Goal: Task Accomplishment & Management: Complete application form

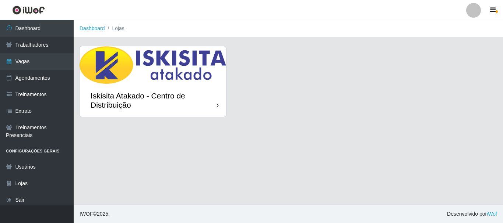
click at [211, 111] on div "Iskisita Atakado - Centro de Distribuição" at bounding box center [153, 100] width 146 height 33
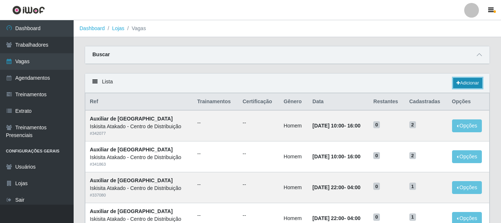
click at [477, 86] on link "Adicionar" at bounding box center [467, 83] width 29 height 10
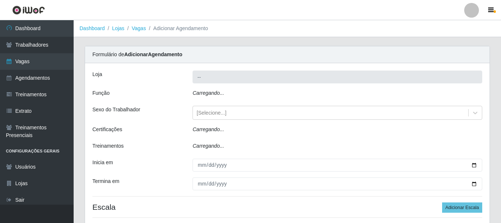
type input "Iskisita Atakado - Centro de Distribuição"
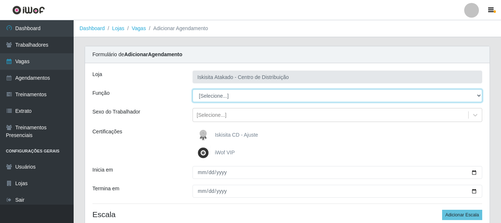
click at [264, 98] on select "[Selecione...] Auxiliar de Estoque Auxiliar de Estoque + Auxiliar de Estoque ++…" at bounding box center [337, 95] width 290 height 13
select select "75"
click at [192, 89] on select "[Selecione...] Auxiliar de Estoque Auxiliar de Estoque + Auxiliar de Estoque ++…" at bounding box center [337, 95] width 290 height 13
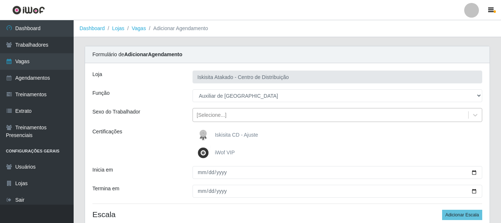
click at [231, 119] on div "[Selecione...]" at bounding box center [330, 115] width 275 height 12
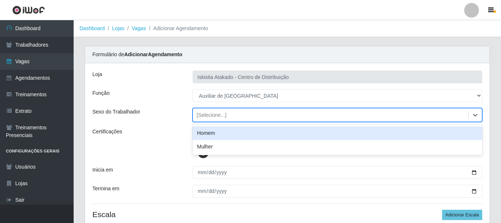
click at [220, 133] on div "Homem" at bounding box center [337, 134] width 290 height 14
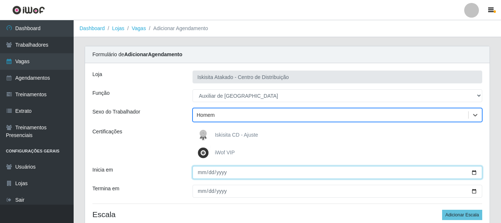
click at [323, 170] on input "Inicia em" at bounding box center [337, 172] width 290 height 13
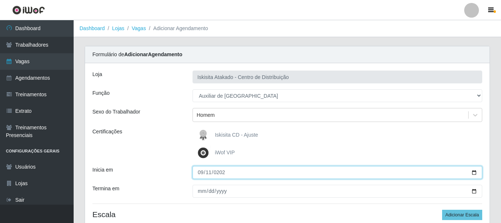
type input "2025-09-11"
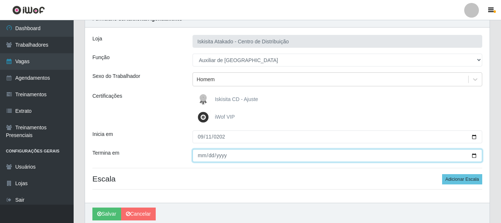
scroll to position [39, 0]
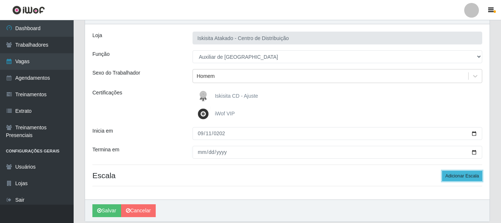
click at [452, 177] on button "Adicionar Escala" at bounding box center [462, 176] width 40 height 10
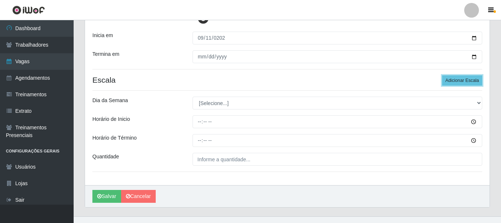
scroll to position [134, 0]
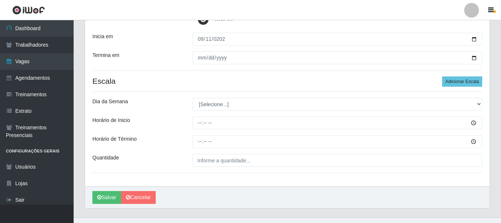
click at [250, 111] on div "Loja Iskisita Atakado - Centro de Distribuição Função [Selecione...] Auxiliar d…" at bounding box center [287, 58] width 405 height 257
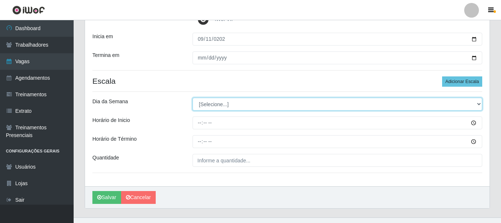
click at [247, 109] on select "[Selecione...] Segunda Terça Quarta Quinta Sexta Sábado Domingo" at bounding box center [337, 104] width 290 height 13
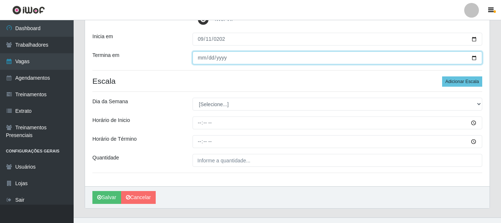
click at [208, 59] on input "2025-09-11" at bounding box center [337, 58] width 290 height 13
click at [199, 57] on input "2025-09-11" at bounding box center [337, 58] width 290 height 13
type input "2025-09-12"
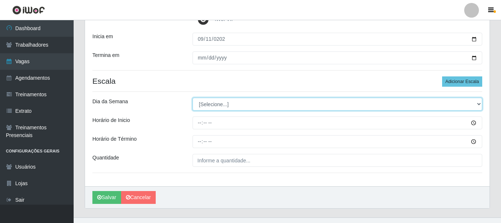
click at [232, 105] on select "[Selecione...] Segunda Terça Quarta Quinta Sexta Sábado Domingo" at bounding box center [337, 104] width 290 height 13
select select "4"
click at [192, 98] on select "[Selecione...] Segunda Terça Quarta Quinta Sexta Sábado Domingo" at bounding box center [337, 104] width 290 height 13
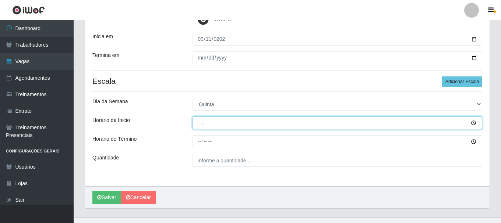
click at [198, 124] on input "Horário de Inicio" at bounding box center [337, 123] width 290 height 13
type input "22:00"
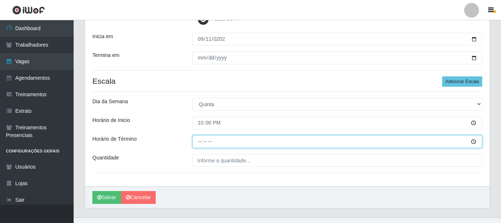
type input "04:00"
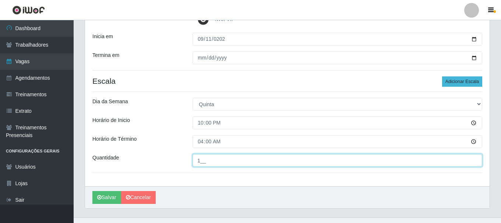
type input "1__"
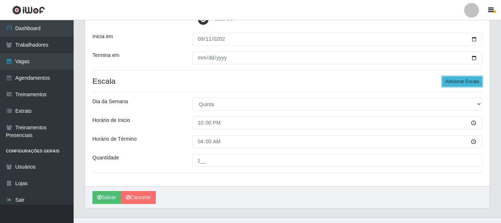
click at [444, 81] on button "Adicionar Escala" at bounding box center [462, 82] width 40 height 10
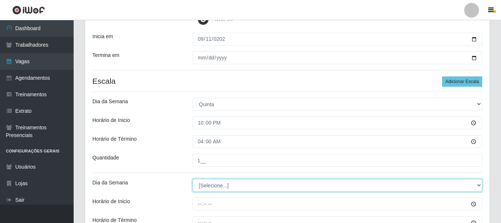
click at [228, 184] on select "[Selecione...] Segunda Terça Quarta Quinta Sexta Sábado Domingo" at bounding box center [337, 185] width 290 height 13
select select "5"
click at [192, 179] on select "[Selecione...] Segunda Terça Quarta Quinta Sexta Sábado Domingo" at bounding box center [337, 185] width 290 height 13
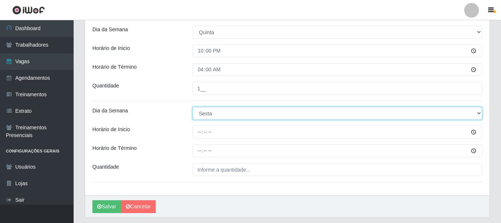
scroll to position [203, 0]
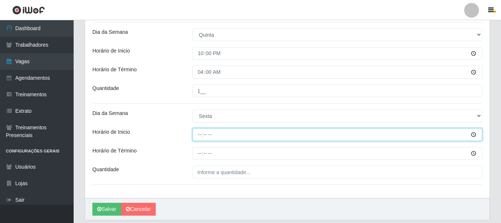
click at [198, 134] on input "Horário de Inicio" at bounding box center [337, 134] width 290 height 13
type input "22:00"
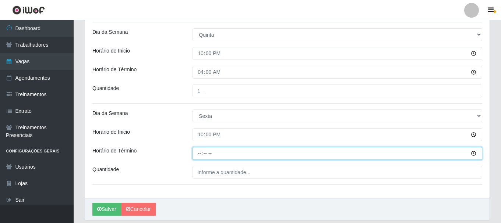
type input "04:00"
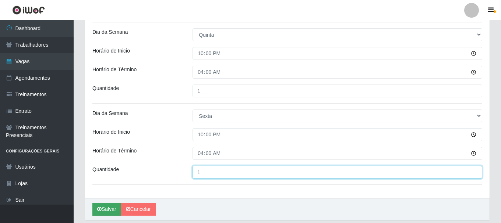
type input "1__"
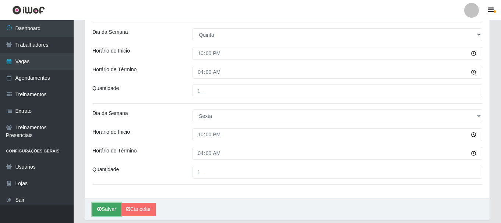
click at [106, 213] on button "Salvar" at bounding box center [106, 209] width 29 height 13
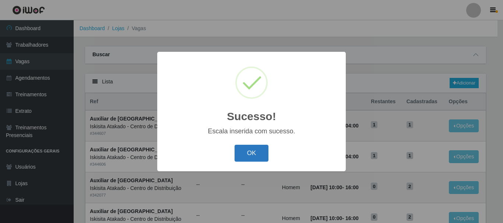
click at [246, 154] on button "OK" at bounding box center [251, 153] width 34 height 17
